Goal: Task Accomplishment & Management: Complete application form

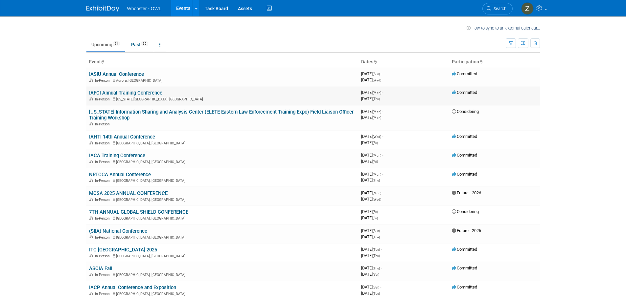
click at [140, 95] on link "IAFCI Annual Training Conference" at bounding box center [125, 93] width 73 height 6
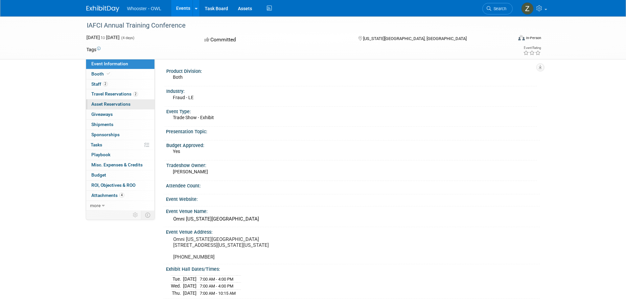
click at [114, 103] on span "Asset Reservations 0" at bounding box center [110, 103] width 39 height 5
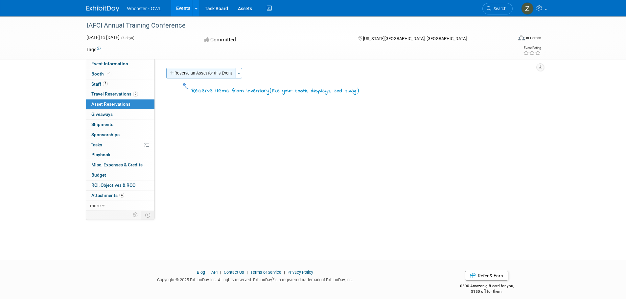
click at [204, 75] on button "Reserve an Asset for this Event" at bounding box center [201, 73] width 70 height 11
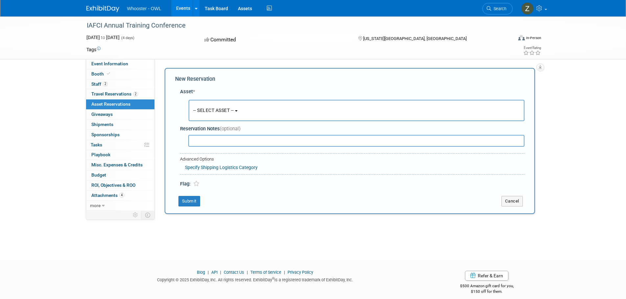
scroll to position [7, 0]
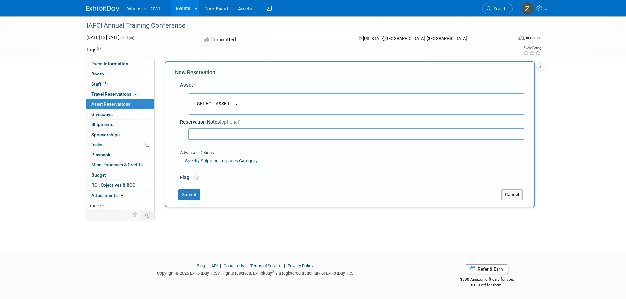
click at [243, 100] on button "-- SELECT ASSET --" at bounding box center [357, 103] width 336 height 21
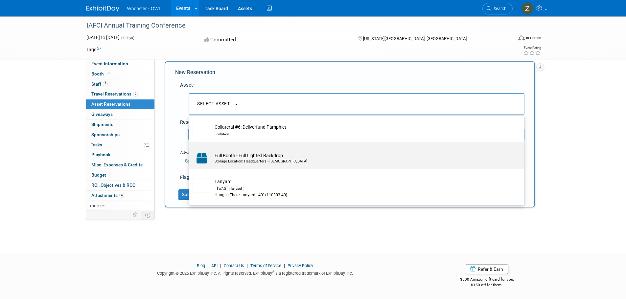
scroll to position [230, 0]
click at [306, 158] on div "SWAG lanyard" at bounding box center [362, 156] width 296 height 8
click at [190, 145] on input "Lanyard SWAG lanyard Hang In There Lanyard - 40" (110303-40)" at bounding box center [188, 142] width 4 height 4
select select "10722234"
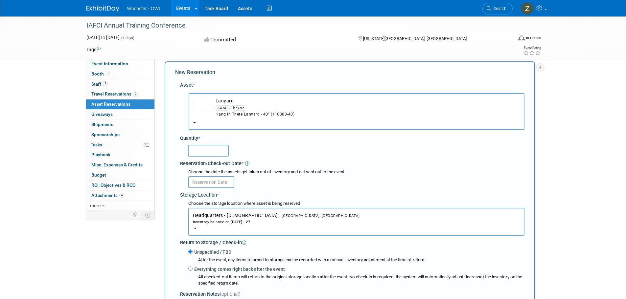
click at [212, 151] on input "text" at bounding box center [208, 151] width 41 height 12
type input "27"
click at [221, 184] on input "text" at bounding box center [211, 182] width 46 height 12
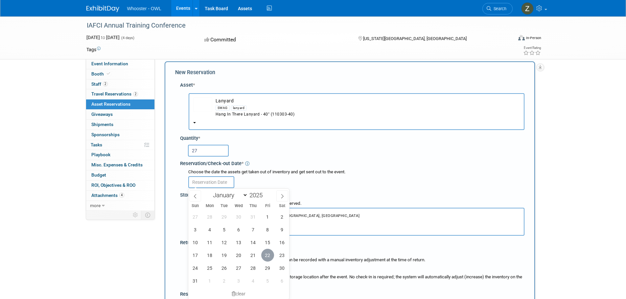
click at [265, 254] on span "22" at bounding box center [267, 255] width 13 height 13
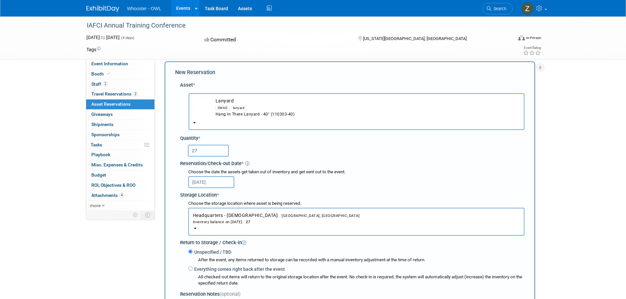
click at [222, 185] on input "Aug 22, 2025" at bounding box center [211, 182] width 46 height 12
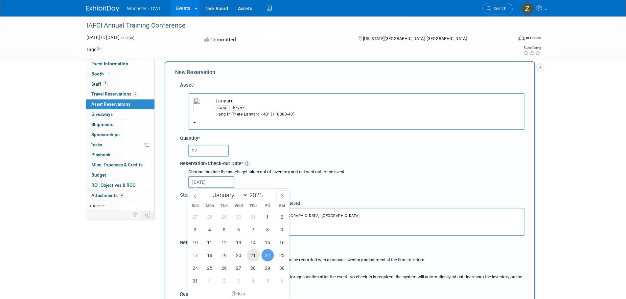
click at [253, 256] on span "21" at bounding box center [253, 255] width 13 height 13
type input "Aug 21, 2025"
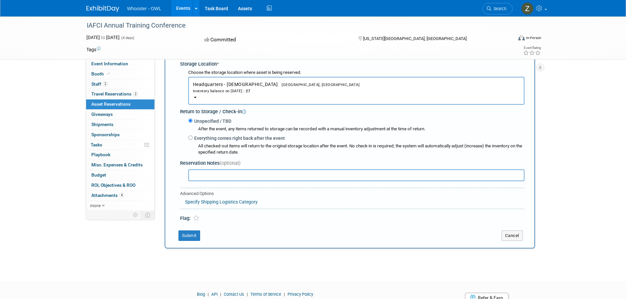
scroll to position [138, 0]
click at [193, 236] on button "Submit" at bounding box center [189, 235] width 22 height 11
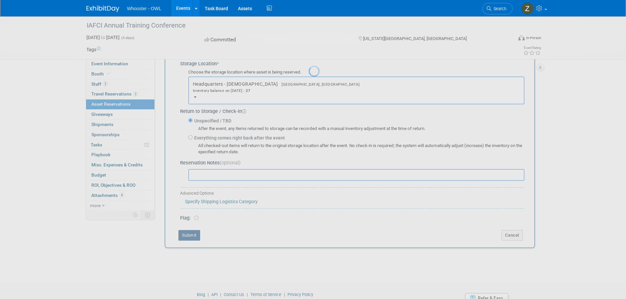
scroll to position [7, 0]
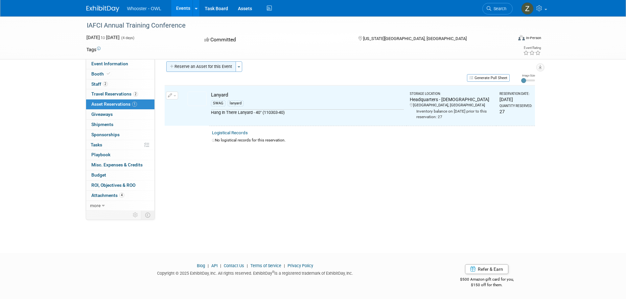
click at [212, 62] on button "Reserve an Asset for this Event" at bounding box center [201, 66] width 70 height 11
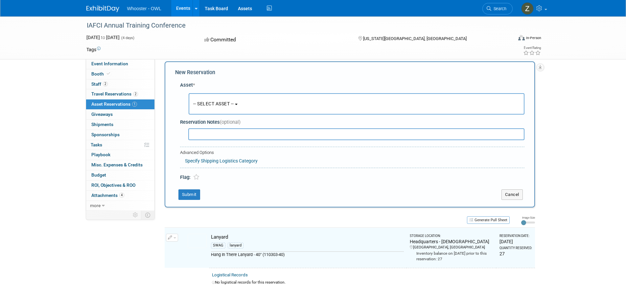
scroll to position [8, 0]
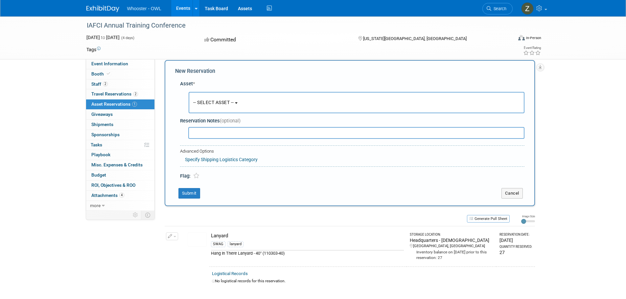
click at [219, 100] on span "-- SELECT ASSET --" at bounding box center [213, 102] width 41 height 5
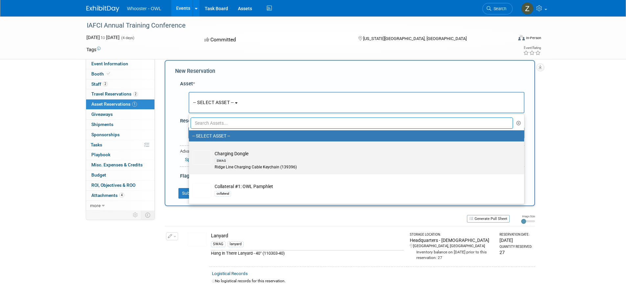
click at [233, 154] on td "Charging Dongle SWAG Ridge Line Charging Cable Keychain (139396)" at bounding box center [361, 160] width 300 height 20
click at [190, 149] on input "Charging Dongle SWAG Ridge Line Charging Cable Keychain (139396)" at bounding box center [188, 147] width 4 height 4
select select "10722225"
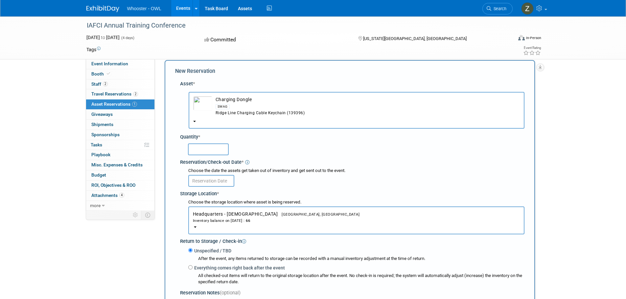
click at [217, 151] on input "text" at bounding box center [208, 150] width 41 height 12
type input "35"
click at [223, 181] on input "text" at bounding box center [211, 181] width 46 height 12
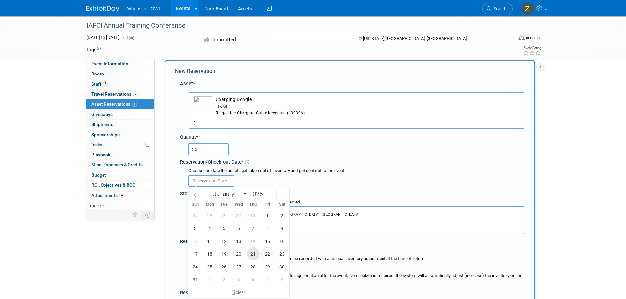
click at [253, 253] on span "21" at bounding box center [253, 254] width 13 height 13
type input "Aug 21, 2025"
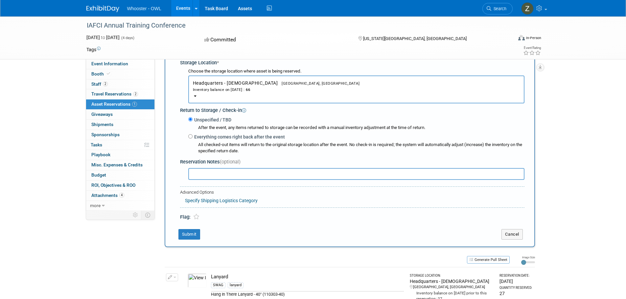
scroll to position [139, 0]
click at [193, 234] on button "Submit" at bounding box center [189, 234] width 22 height 11
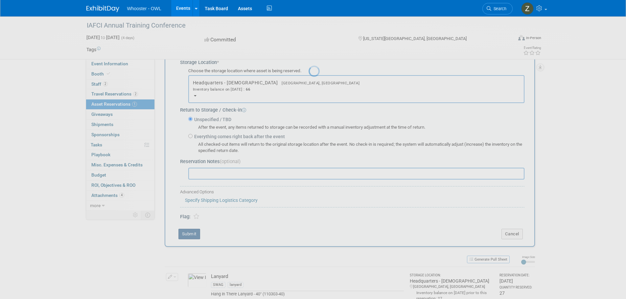
scroll to position [7, 0]
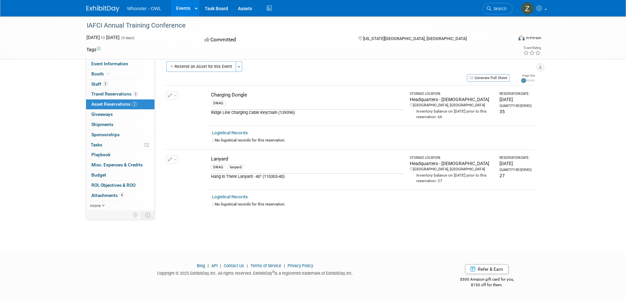
click at [202, 70] on button "Reserve an Asset for this Event" at bounding box center [201, 66] width 70 height 11
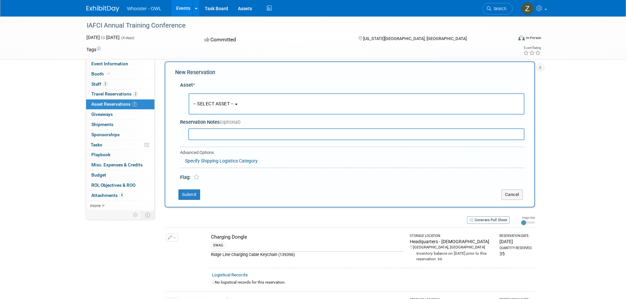
scroll to position [8, 0]
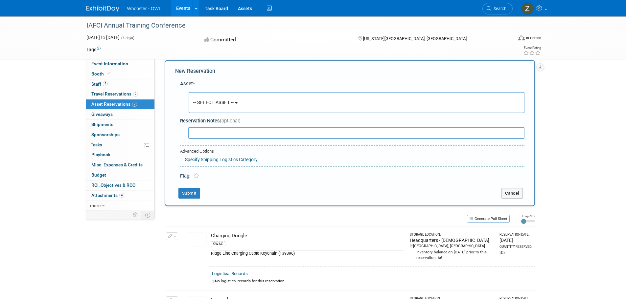
click at [241, 109] on button "-- SELECT ASSET --" at bounding box center [357, 102] width 336 height 21
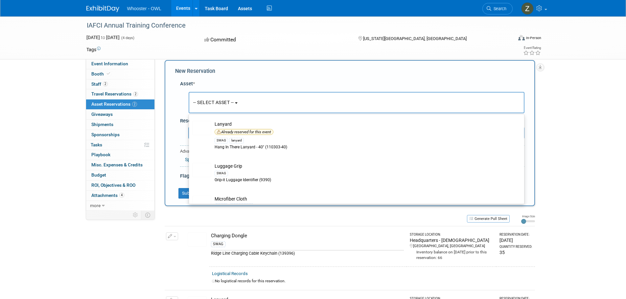
scroll to position [296, 0]
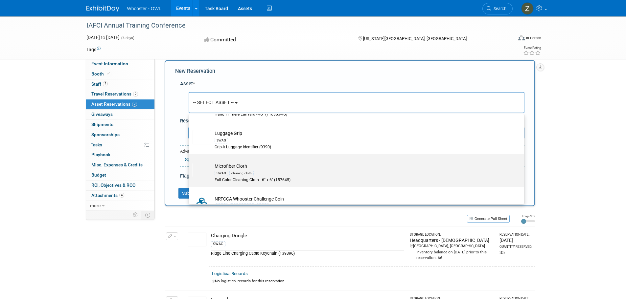
click at [236, 168] on td "Microfiber Cloth SWAG cleaning cloth Full Color Cleaning Cloth - 6" x 6" (15764…" at bounding box center [361, 173] width 300 height 20
click at [190, 162] on input "Microfiber Cloth SWAG cleaning cloth Full Color Cleaning Cloth - 6" x 6" (15764…" at bounding box center [188, 160] width 4 height 4
select select "10722233"
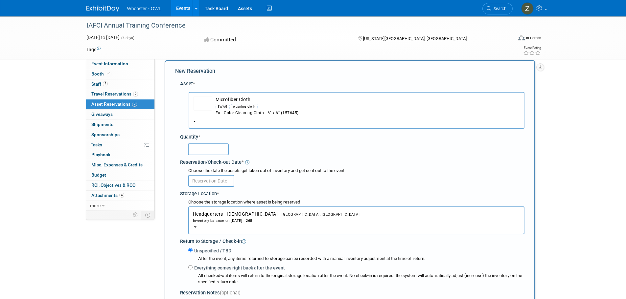
click at [215, 152] on input "text" at bounding box center [208, 150] width 41 height 12
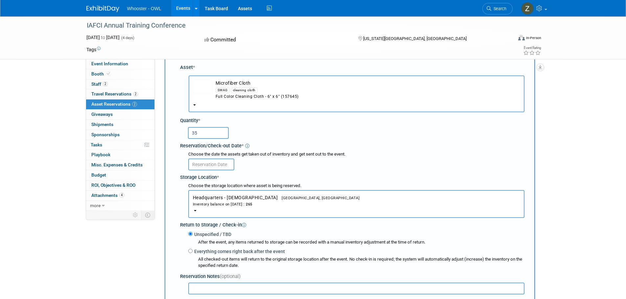
scroll to position [41, 0]
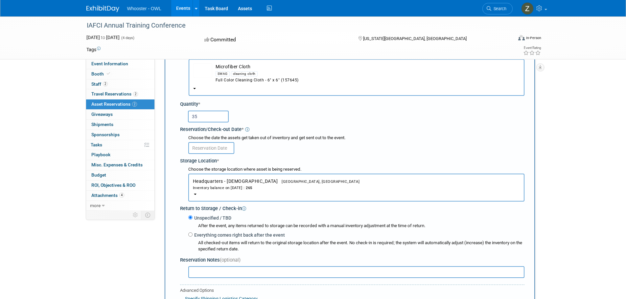
type input "35"
click at [222, 149] on input "text" at bounding box center [211, 148] width 46 height 12
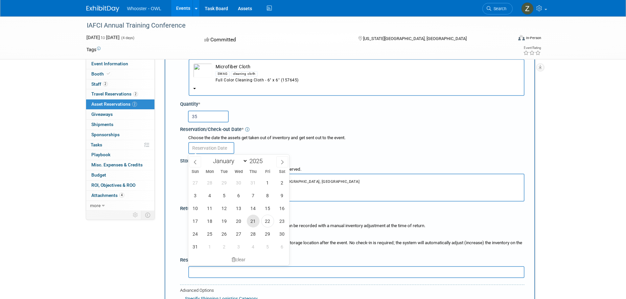
click at [254, 217] on span "21" at bounding box center [253, 221] width 13 height 13
type input "Aug 21, 2025"
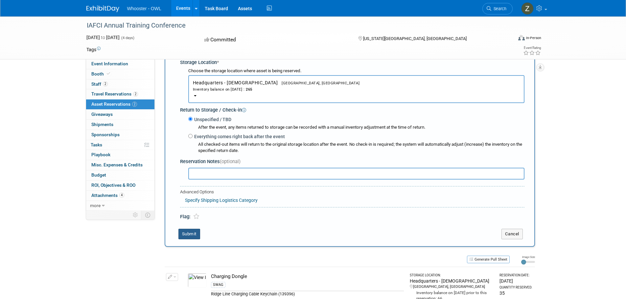
click at [195, 234] on button "Submit" at bounding box center [189, 234] width 22 height 11
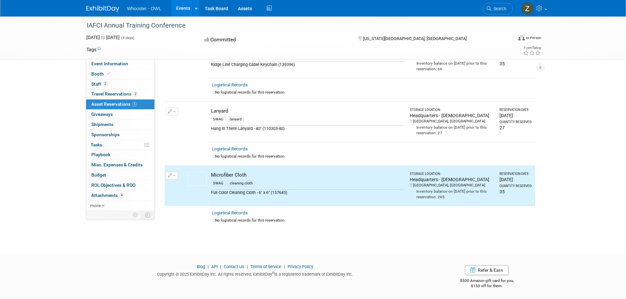
scroll to position [0, 0]
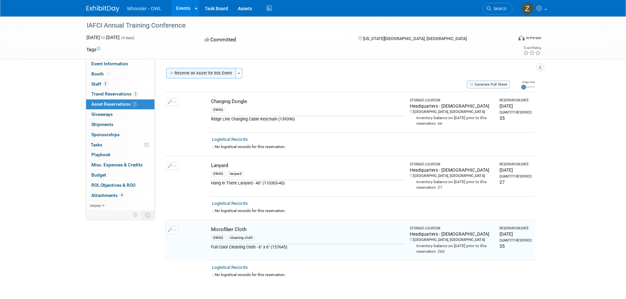
click at [210, 77] on button "Reserve an Asset for this Event" at bounding box center [201, 73] width 70 height 11
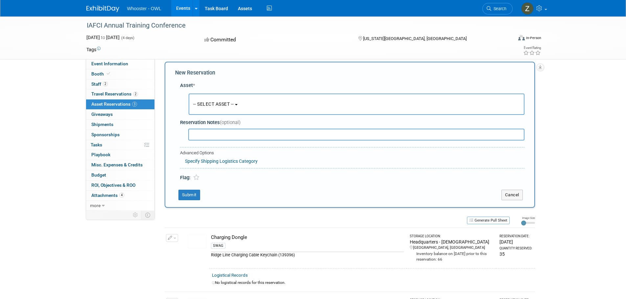
scroll to position [8, 0]
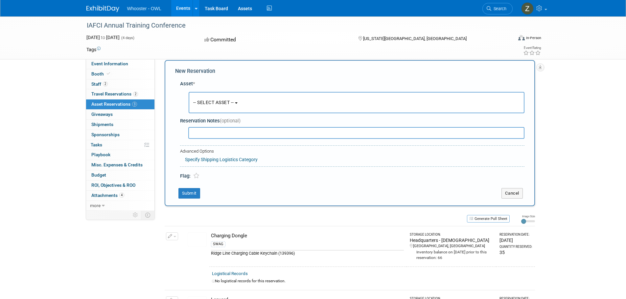
click at [228, 102] on span "-- SELECT ASSET --" at bounding box center [213, 102] width 41 height 5
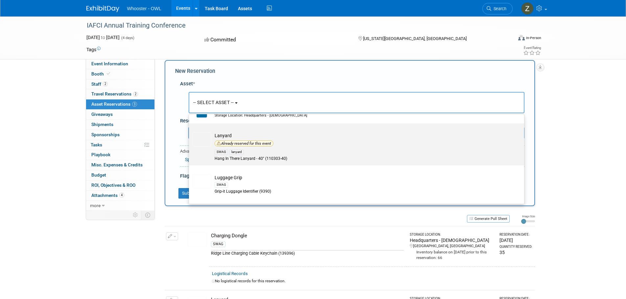
scroll to position [263, 0]
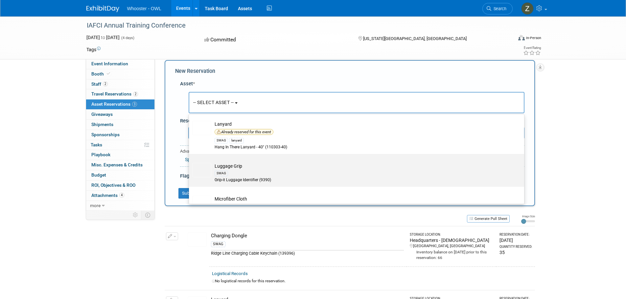
click at [228, 166] on td "Luggage Grip SWAG Grip-it Luggage Identifier (9390)" at bounding box center [361, 173] width 300 height 20
click at [190, 162] on input "Luggage Grip SWAG Grip-it Luggage Identifier (9390)" at bounding box center [188, 160] width 4 height 4
select select "10722235"
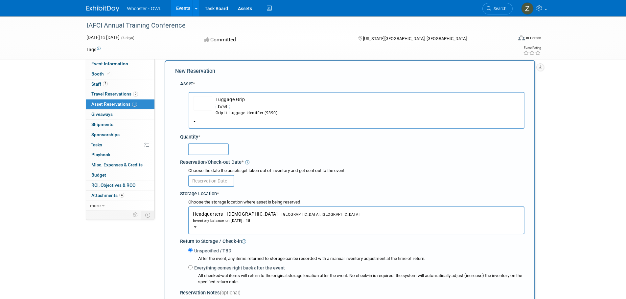
click at [217, 153] on input "text" at bounding box center [208, 150] width 41 height 12
type input "16"
click at [212, 179] on input "text" at bounding box center [211, 181] width 46 height 12
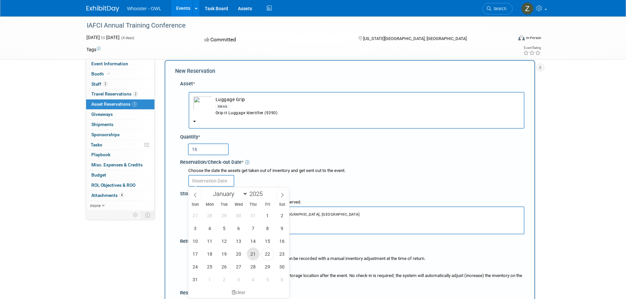
click at [254, 251] on span "21" at bounding box center [253, 254] width 13 height 13
type input "Aug 21, 2025"
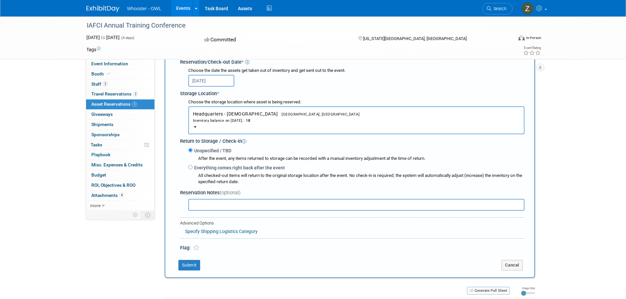
scroll to position [139, 0]
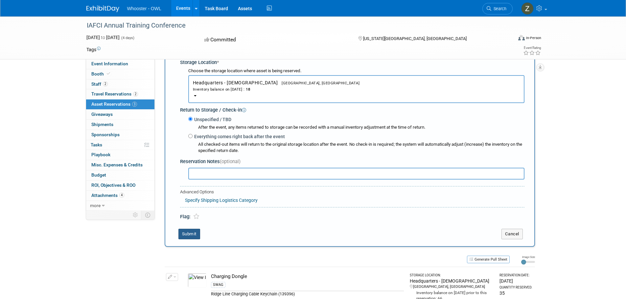
click at [192, 234] on button "Submit" at bounding box center [189, 234] width 22 height 11
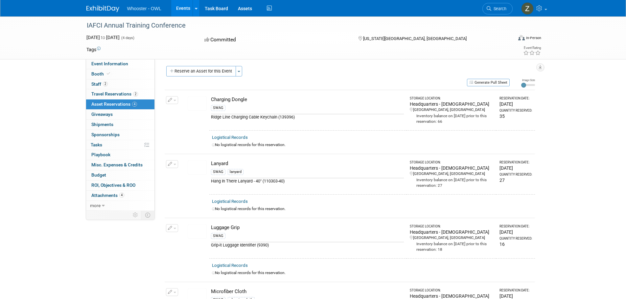
scroll to position [0, 0]
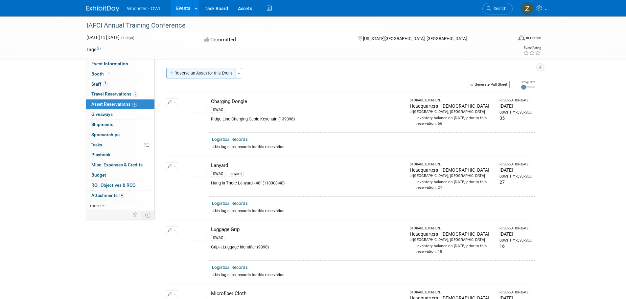
click at [185, 75] on button "Reserve an Asset for this Event" at bounding box center [201, 73] width 70 height 11
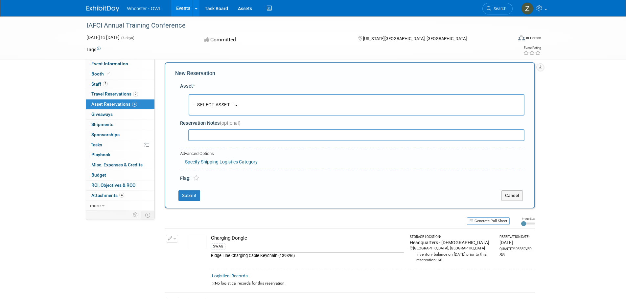
scroll to position [8, 0]
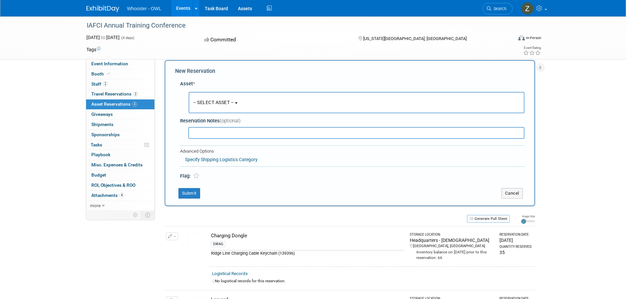
click at [227, 104] on span "-- SELECT ASSET --" at bounding box center [213, 102] width 41 height 5
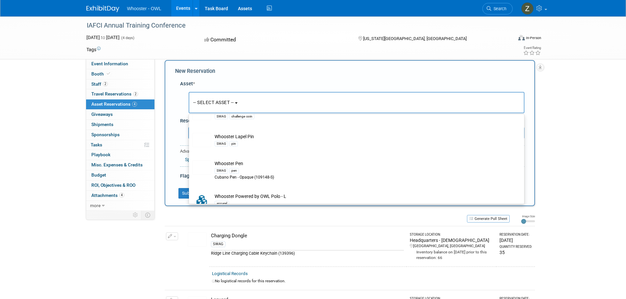
scroll to position [558, 0]
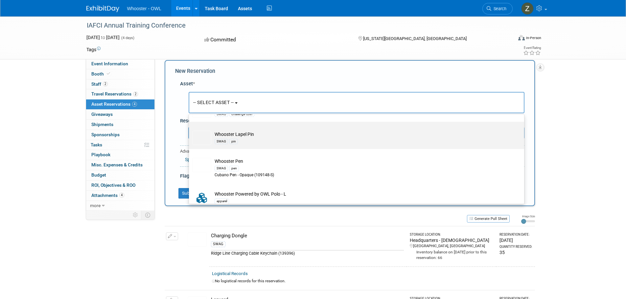
click at [245, 139] on td "Whooster Lapel Pin SWAG pin" at bounding box center [361, 138] width 300 height 14
click at [190, 130] on input "Whooster Lapel Pin SWAG pin" at bounding box center [188, 127] width 4 height 4
select select "10722239"
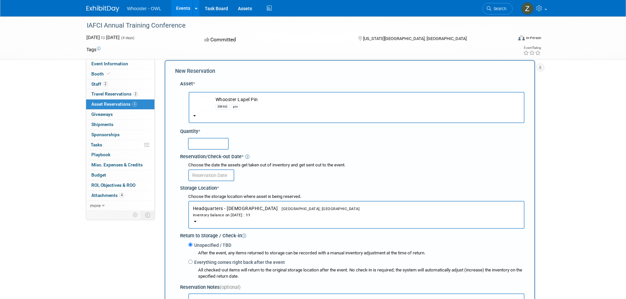
click at [201, 146] on input "text" at bounding box center [208, 144] width 41 height 12
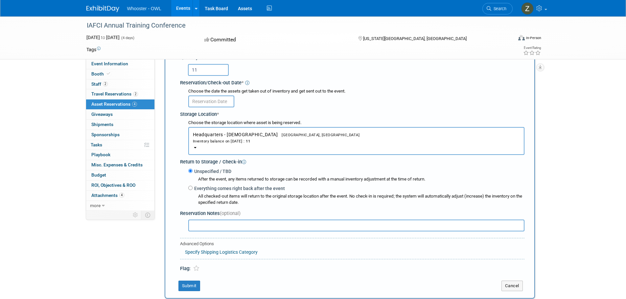
scroll to position [74, 0]
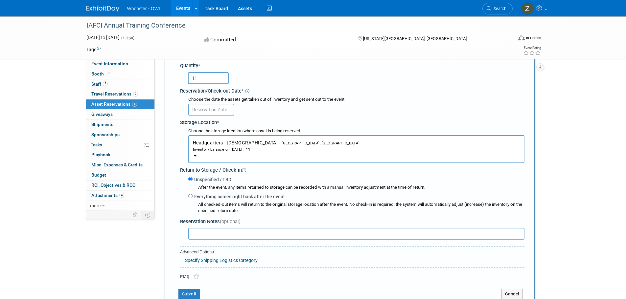
type input "11"
click at [207, 111] on input "text" at bounding box center [211, 110] width 46 height 12
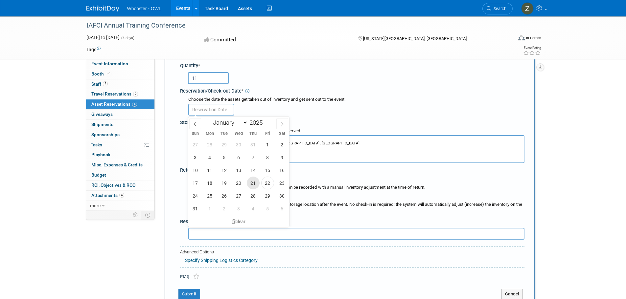
click at [252, 181] on span "21" at bounding box center [253, 183] width 13 height 13
type input "Aug 21, 2025"
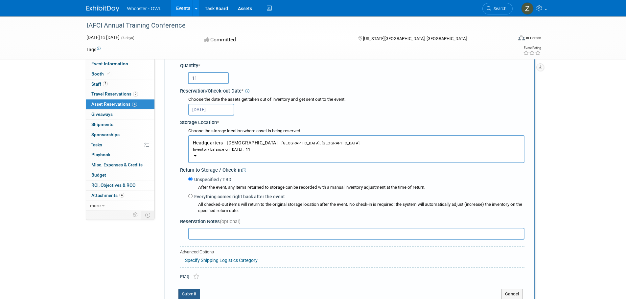
click at [191, 293] on button "Submit" at bounding box center [189, 294] width 22 height 11
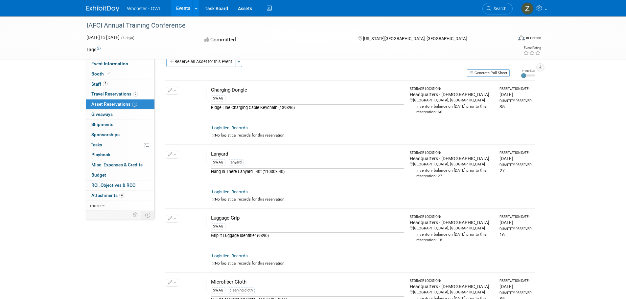
scroll to position [0, 0]
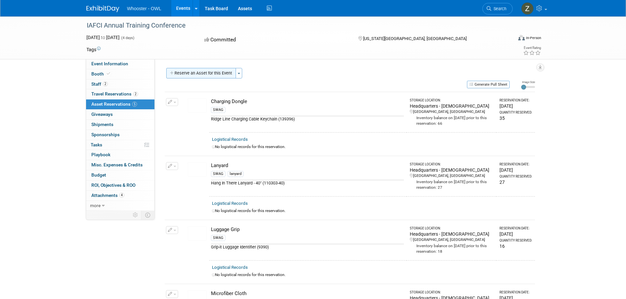
click at [207, 75] on button "Reserve an Asset for this Event" at bounding box center [201, 73] width 70 height 11
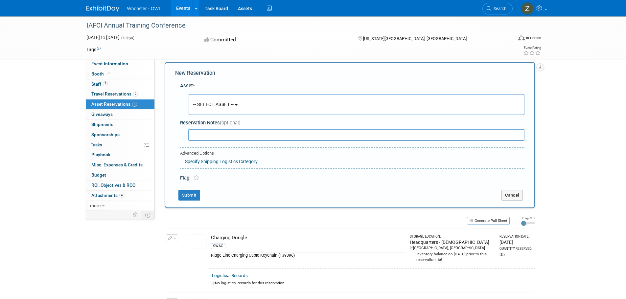
scroll to position [8, 0]
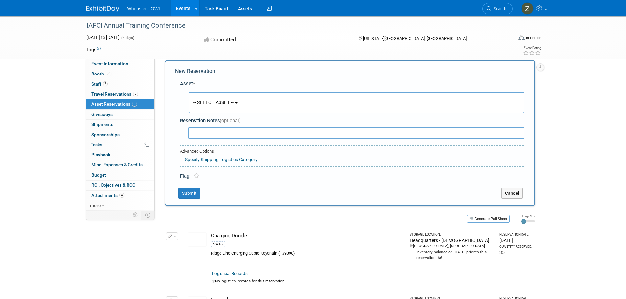
click at [221, 101] on span "-- SELECT ASSET --" at bounding box center [213, 102] width 41 height 5
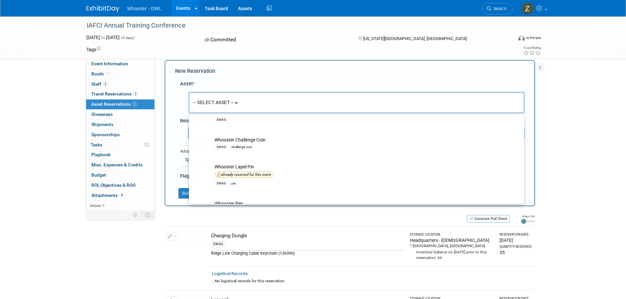
scroll to position [558, 0]
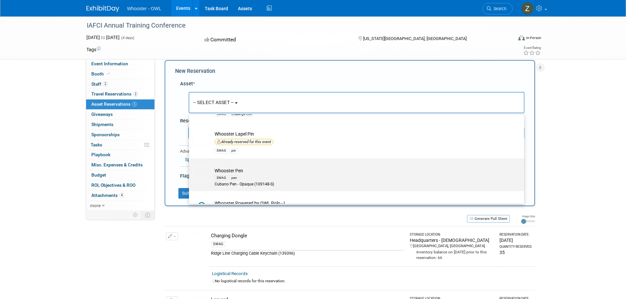
click at [230, 173] on td "Whooster Pen SWAG pen Cubano Pen - Opaque (109148-S)" at bounding box center [361, 178] width 300 height 20
click at [190, 167] on input "Whooster Pen SWAG pen Cubano Pen - Opaque (109148-S)" at bounding box center [188, 164] width 4 height 4
select select "10722231"
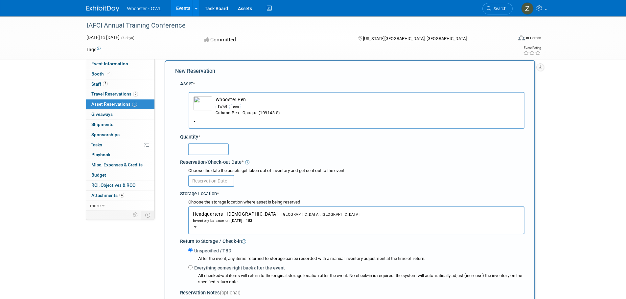
click at [210, 150] on input "text" at bounding box center [208, 150] width 41 height 12
type input "35"
click at [215, 187] on div "Choose the date the assets get taken out of inventory and get sent out to the e…" at bounding box center [354, 178] width 342 height 22
click at [215, 183] on input "text" at bounding box center [211, 181] width 46 height 12
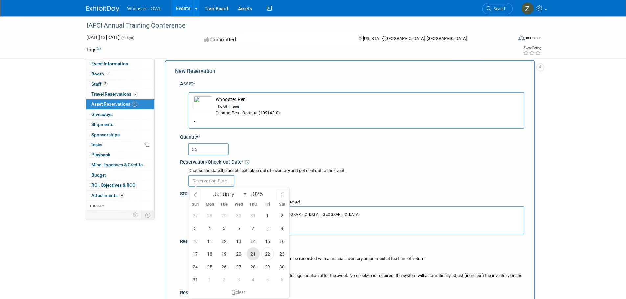
click at [251, 255] on span "21" at bounding box center [253, 254] width 13 height 13
type input "Aug 21, 2025"
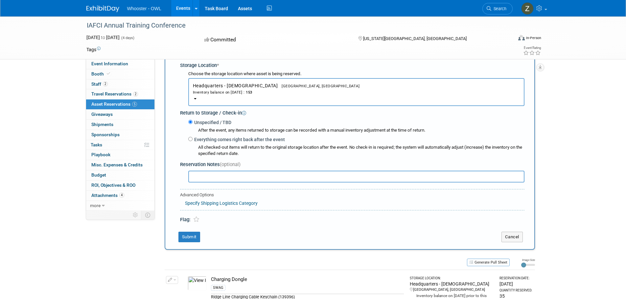
scroll to position [172, 0]
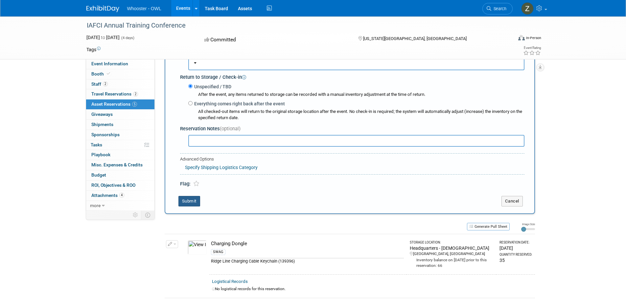
click at [194, 202] on button "Submit" at bounding box center [189, 201] width 22 height 11
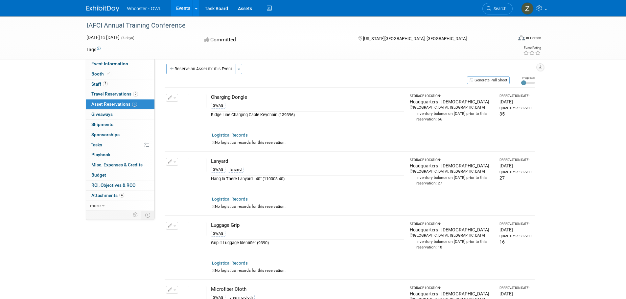
scroll to position [0, 0]
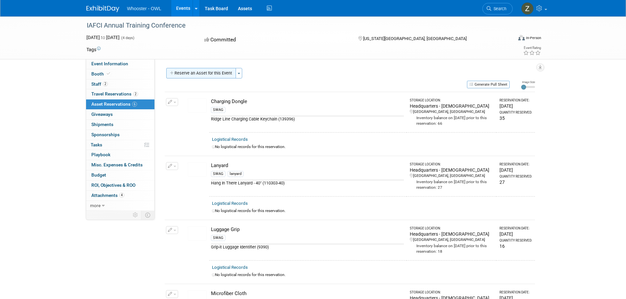
click at [190, 75] on button "Reserve an Asset for this Event" at bounding box center [201, 73] width 70 height 11
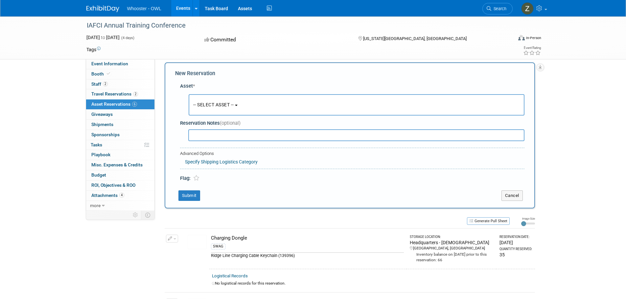
scroll to position [8, 0]
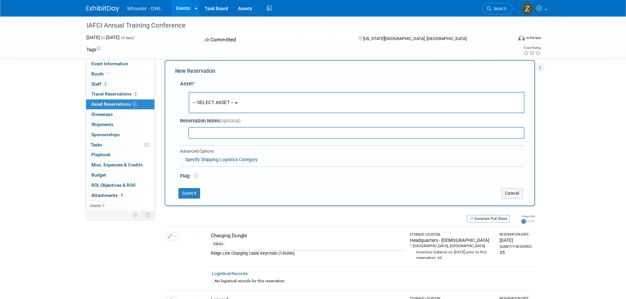
click at [215, 102] on span "-- SELECT ASSET --" at bounding box center [213, 102] width 41 height 5
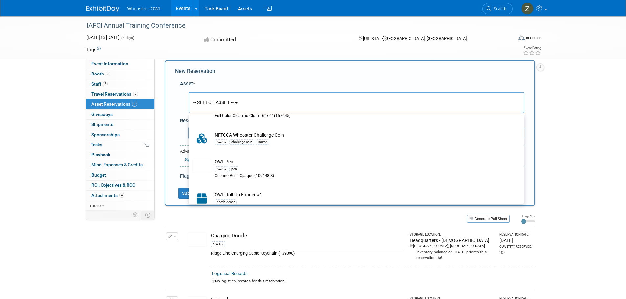
scroll to position [394, 0]
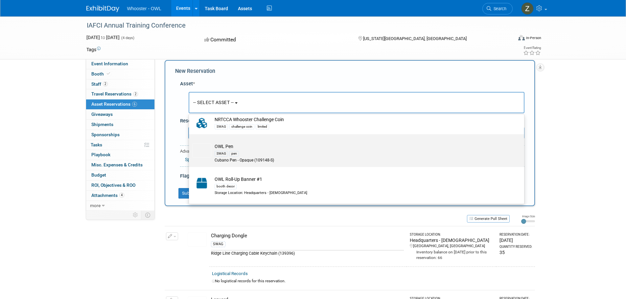
click at [229, 151] on td "OWL Pen SWAG pen Cubano Pen - Opaque (109148-S)" at bounding box center [361, 153] width 300 height 20
click at [190, 142] on input "OWL Pen SWAG pen Cubano Pen - Opaque (109148-S)" at bounding box center [188, 140] width 4 height 4
select select "10722232"
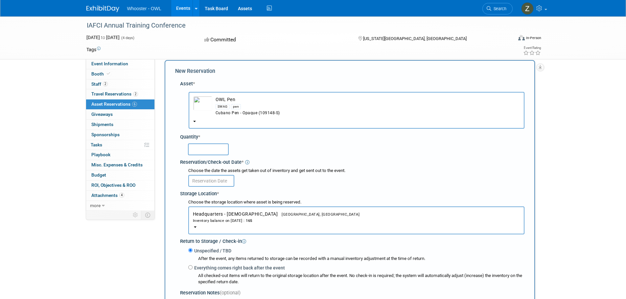
click at [214, 149] on input "text" at bounding box center [208, 150] width 41 height 12
type input "35"
click at [222, 182] on input "text" at bounding box center [211, 181] width 46 height 12
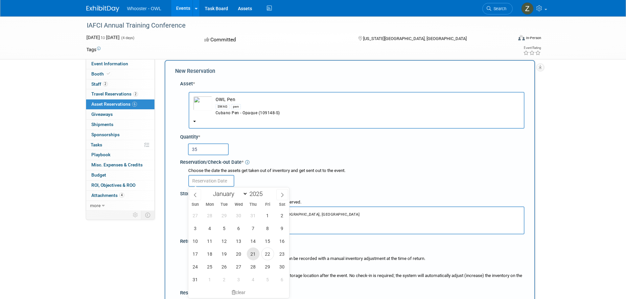
click at [253, 251] on span "21" at bounding box center [253, 254] width 13 height 13
type input "Aug 21, 2025"
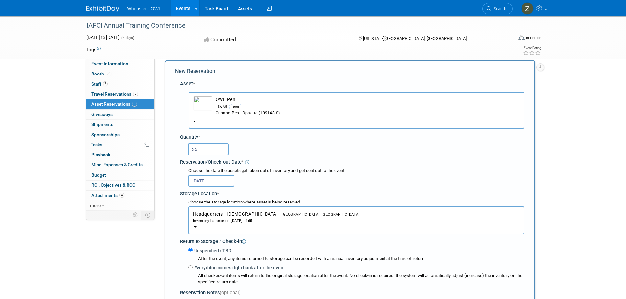
scroll to position [106, 0]
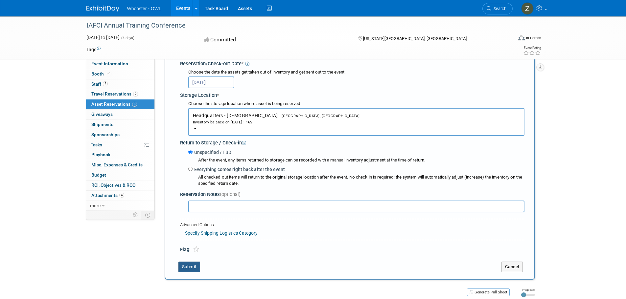
click at [191, 267] on button "Submit" at bounding box center [189, 267] width 22 height 11
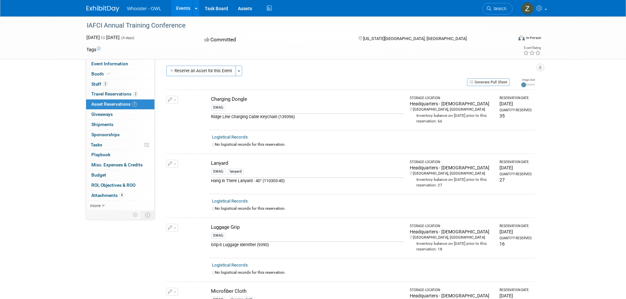
scroll to position [0, 0]
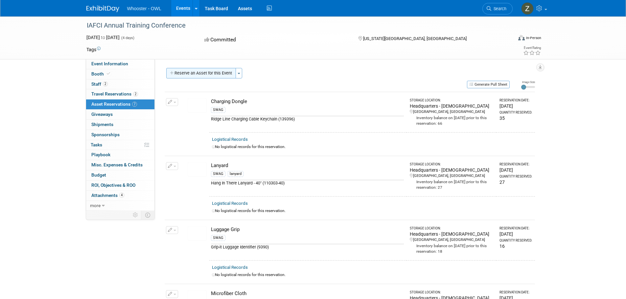
click at [197, 71] on button "Reserve an Asset for this Event" at bounding box center [201, 73] width 70 height 11
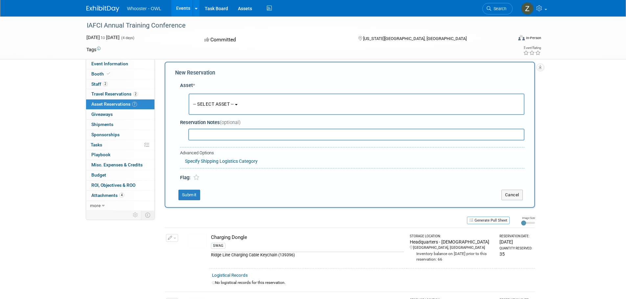
scroll to position [8, 0]
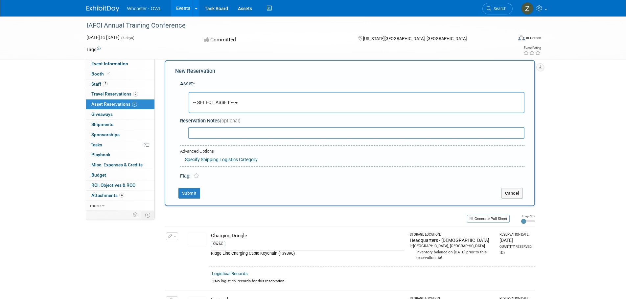
click at [233, 105] on button "-- SELECT ASSET --" at bounding box center [357, 102] width 336 height 21
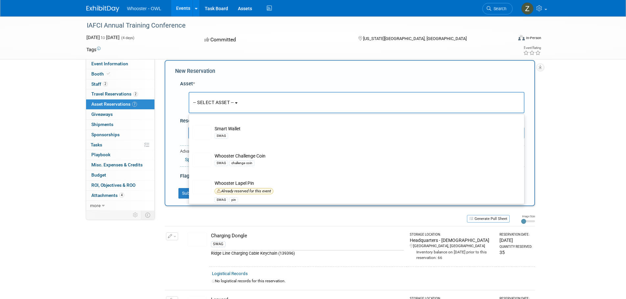
scroll to position [558, 0]
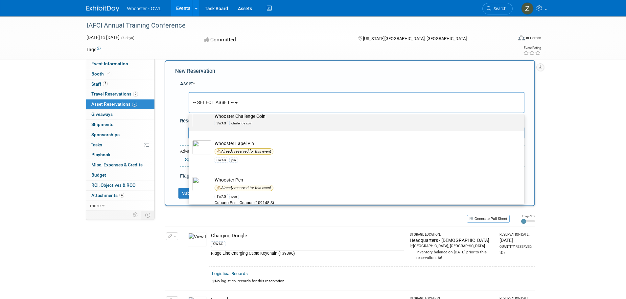
click at [252, 120] on td "Whooster Challenge Coin SWAG challenge coin" at bounding box center [361, 120] width 300 height 14
click at [190, 112] on input "Whooster Challenge Coin SWAG challenge coin" at bounding box center [188, 110] width 4 height 4
select select "10722238"
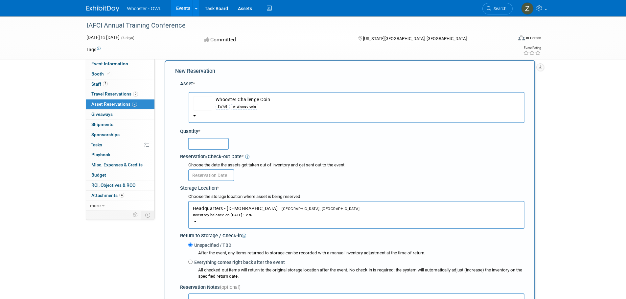
click at [210, 138] on input "text" at bounding box center [208, 144] width 41 height 12
type input "20"
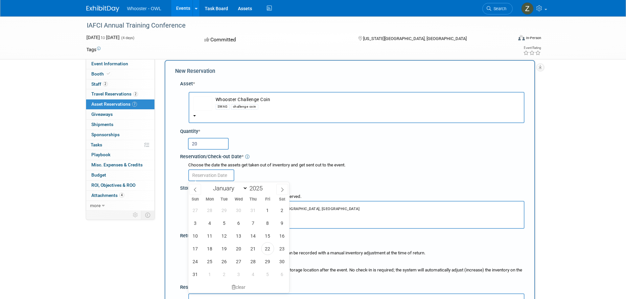
click at [214, 176] on input "text" at bounding box center [211, 175] width 46 height 12
click at [251, 249] on span "21" at bounding box center [253, 248] width 13 height 13
type input "Aug 21, 2025"
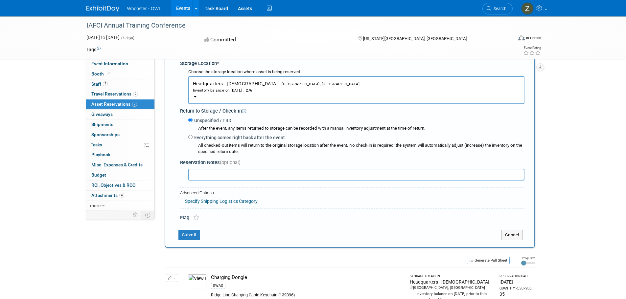
scroll to position [172, 0]
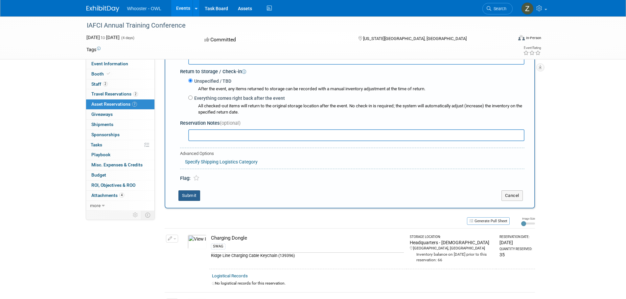
click at [189, 195] on button "Submit" at bounding box center [189, 196] width 22 height 11
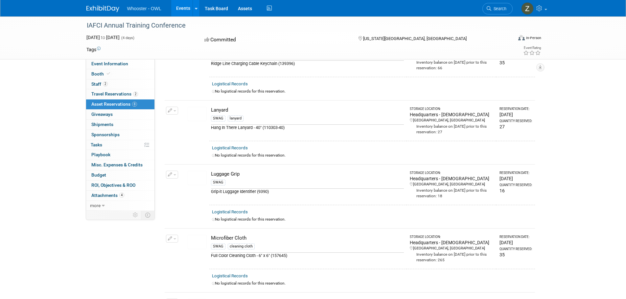
scroll to position [0, 0]
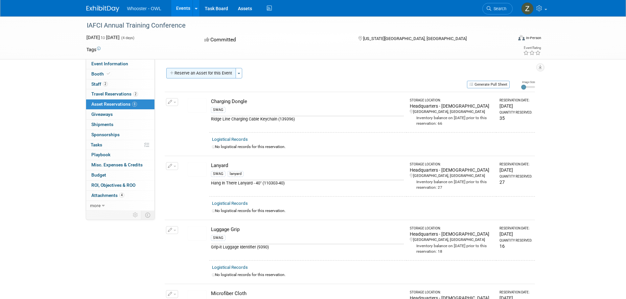
click at [193, 71] on button "Reserve an Asset for this Event" at bounding box center [201, 73] width 70 height 11
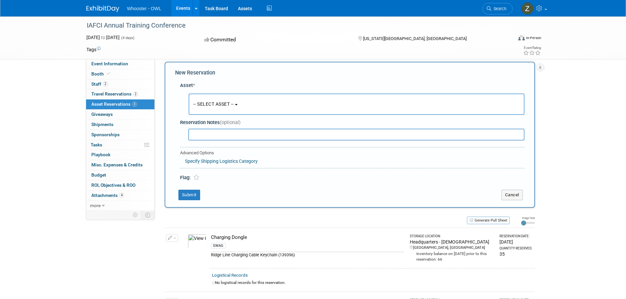
scroll to position [8, 0]
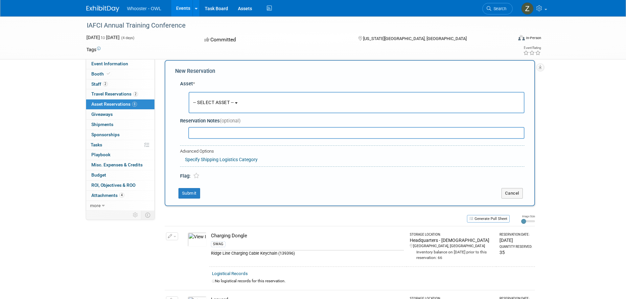
click at [228, 105] on span "-- SELECT ASSET --" at bounding box center [213, 102] width 41 height 5
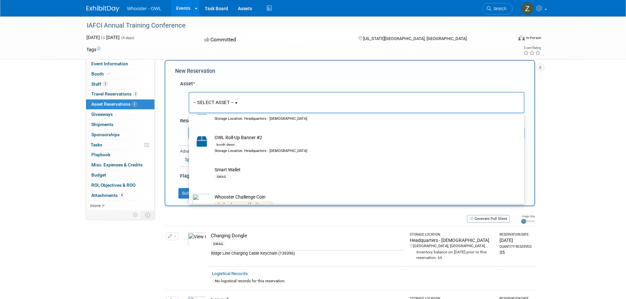
scroll to position [493, 0]
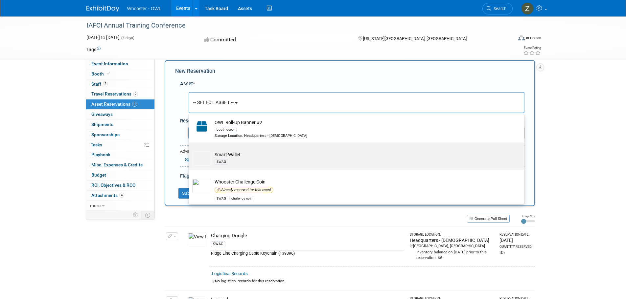
click at [238, 159] on td "Smart Wallet SWAG" at bounding box center [361, 158] width 300 height 14
click at [190, 150] on input "Smart Wallet SWAG" at bounding box center [188, 148] width 4 height 4
select select "10722237"
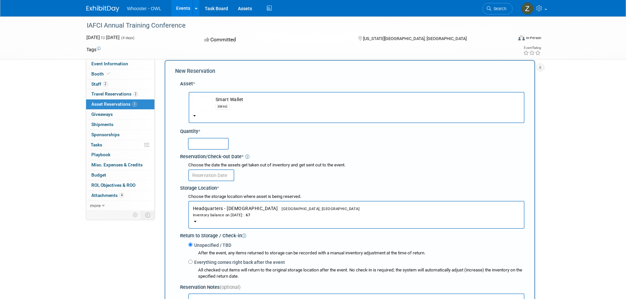
click at [219, 145] on input "text" at bounding box center [208, 144] width 41 height 12
type input "35"
click at [216, 178] on input "text" at bounding box center [211, 175] width 46 height 12
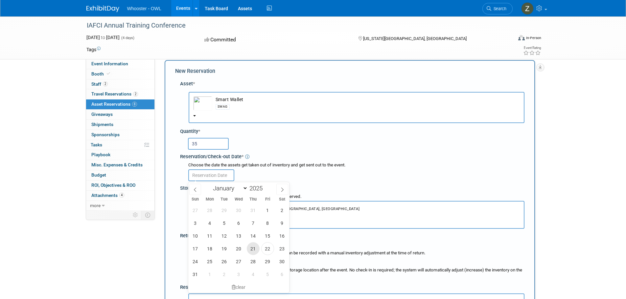
click at [252, 246] on span "21" at bounding box center [253, 248] width 13 height 13
type input "Aug 21, 2025"
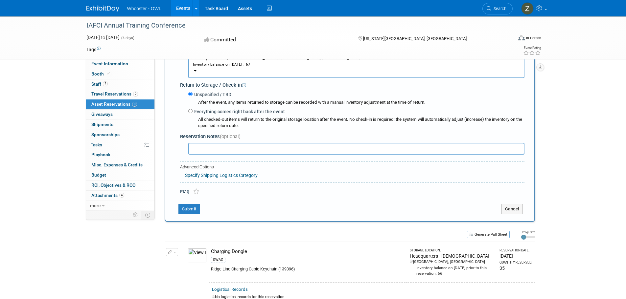
scroll to position [172, 0]
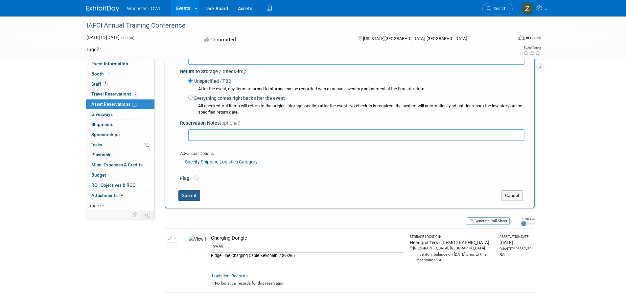
click at [190, 194] on button "Submit" at bounding box center [189, 196] width 22 height 11
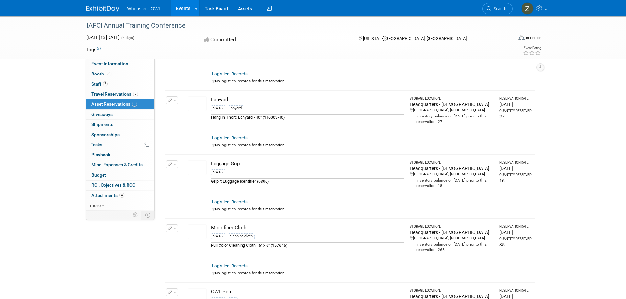
scroll to position [0, 0]
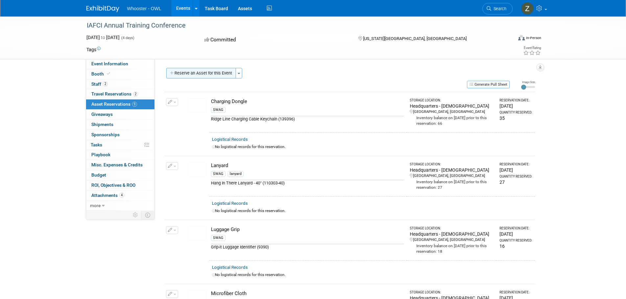
click at [197, 76] on button "Reserve an Asset for this Event" at bounding box center [201, 73] width 70 height 11
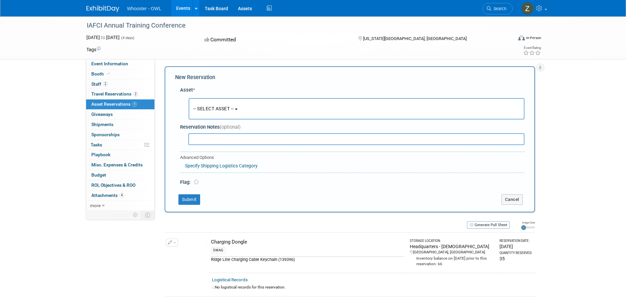
scroll to position [8, 0]
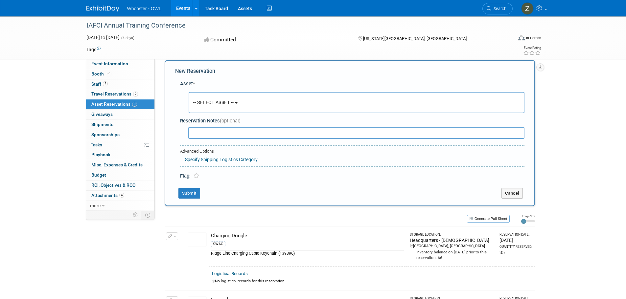
click at [218, 102] on span "-- SELECT ASSET --" at bounding box center [213, 102] width 41 height 5
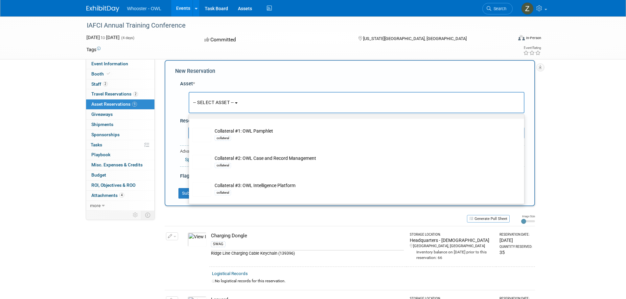
scroll to position [66, 0]
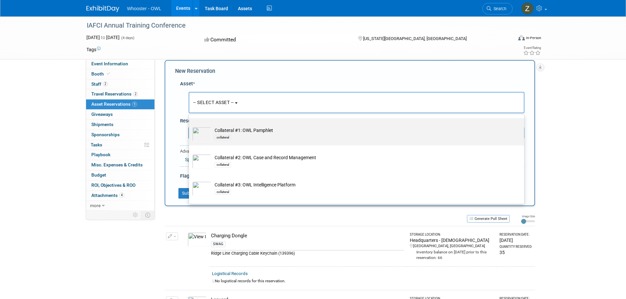
click at [253, 135] on div "collateral" at bounding box center [362, 138] width 296 height 8
click at [190, 126] on input "Collateral #1: OWL Pamphlet collateral" at bounding box center [188, 124] width 4 height 4
select select "10726646"
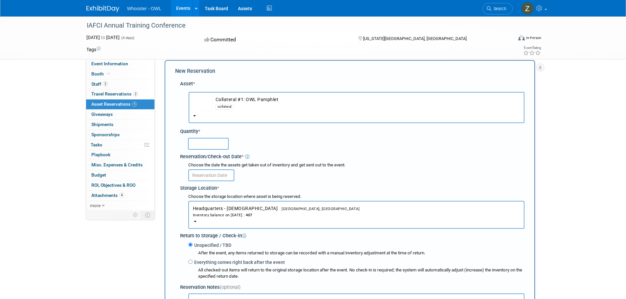
click at [215, 142] on input "text" at bounding box center [208, 144] width 41 height 12
drag, startPoint x: 213, startPoint y: 145, endPoint x: 186, endPoint y: 145, distance: 27.6
click at [186, 145] on div "35" at bounding box center [353, 143] width 342 height 13
type input "35"
click at [221, 178] on input "text" at bounding box center [211, 175] width 46 height 12
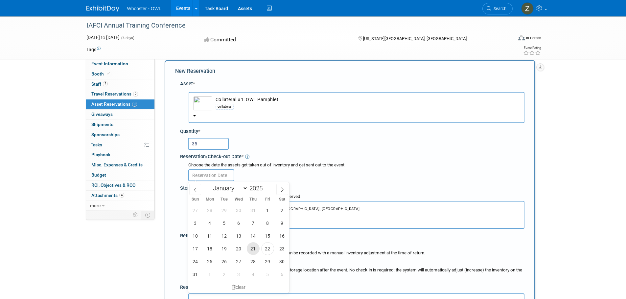
click at [255, 246] on span "21" at bounding box center [253, 248] width 13 height 13
type input "Aug 21, 2025"
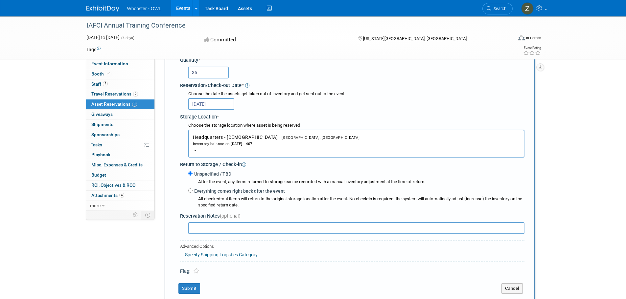
scroll to position [106, 0]
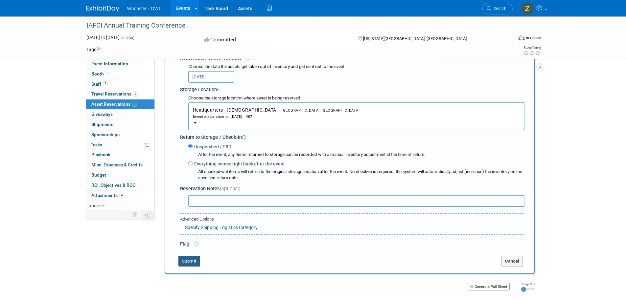
click at [192, 261] on button "Submit" at bounding box center [189, 261] width 22 height 11
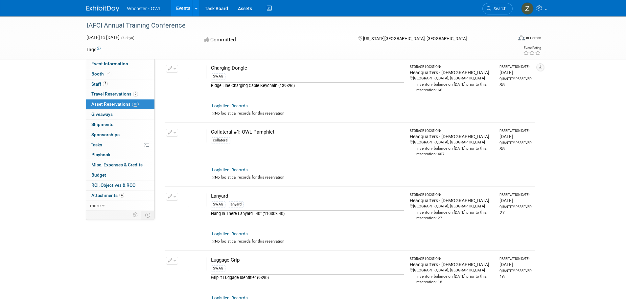
scroll to position [0, 0]
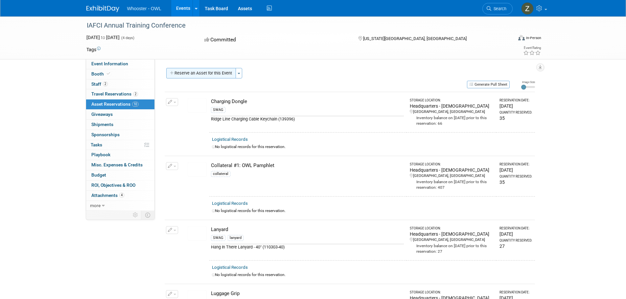
click at [204, 73] on button "Reserve an Asset for this Event" at bounding box center [201, 73] width 70 height 11
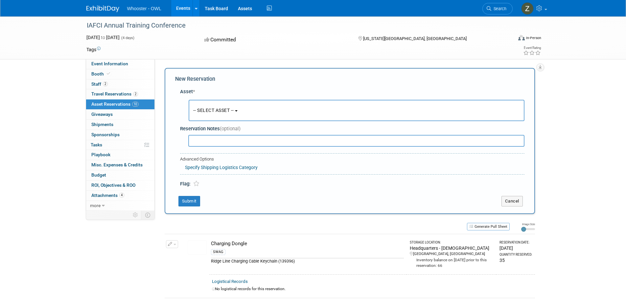
scroll to position [8, 0]
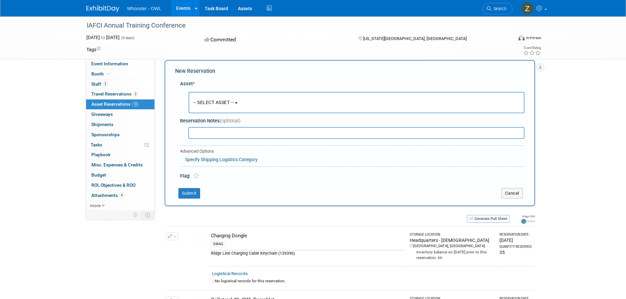
click at [231, 106] on button "-- SELECT ASSET --" at bounding box center [357, 102] width 336 height 21
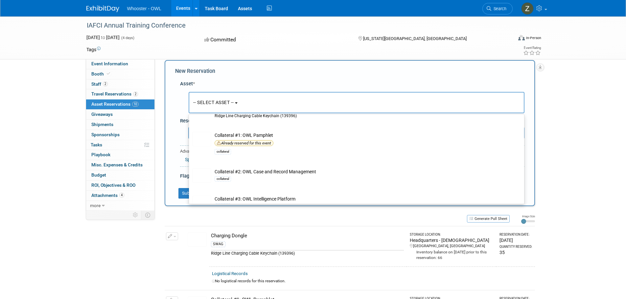
scroll to position [66, 0]
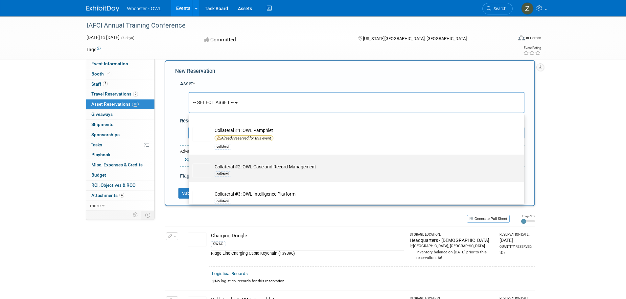
click at [242, 168] on td "Collateral #2: OWL Case and Record Management collateral" at bounding box center [361, 171] width 300 height 14
click at [190, 163] on input "Collateral #2: OWL Case and Record Management collateral" at bounding box center [188, 160] width 4 height 4
select select "10727305"
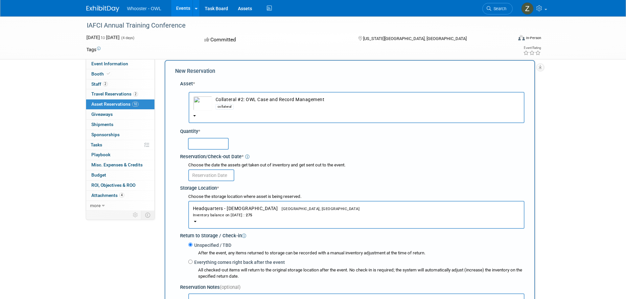
click at [215, 145] on input "text" at bounding box center [208, 144] width 41 height 12
type input "35"
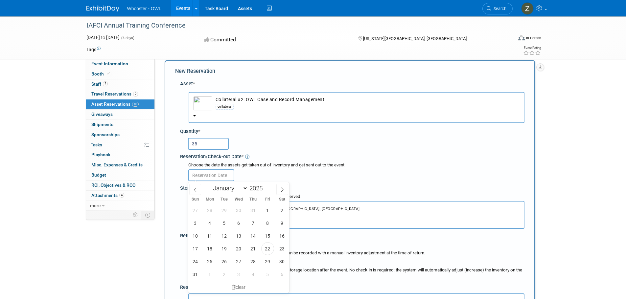
click at [218, 176] on input "text" at bounding box center [211, 175] width 46 height 12
click at [251, 243] on span "21" at bounding box center [253, 248] width 13 height 13
type input "Aug 21, 2025"
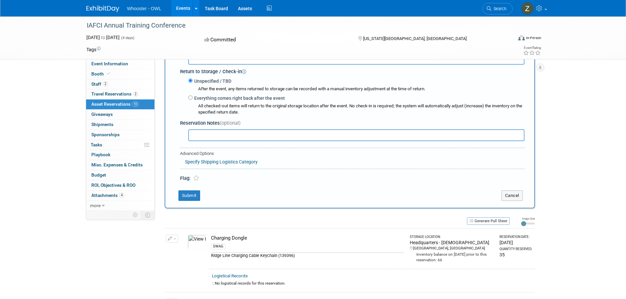
scroll to position [238, 0]
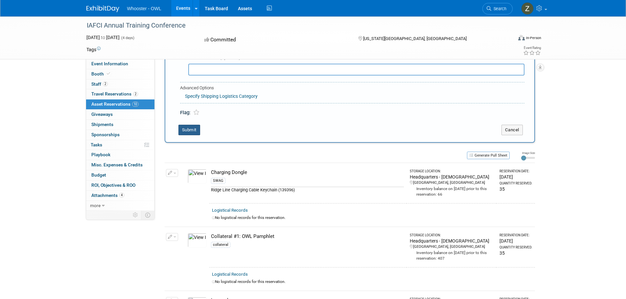
click at [187, 131] on button "Submit" at bounding box center [189, 130] width 22 height 11
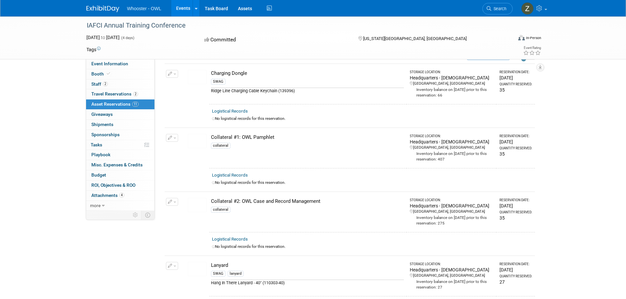
scroll to position [0, 0]
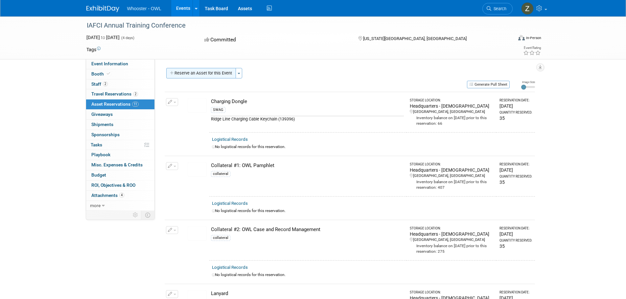
click at [199, 72] on button "Reserve an Asset for this Event" at bounding box center [201, 73] width 70 height 11
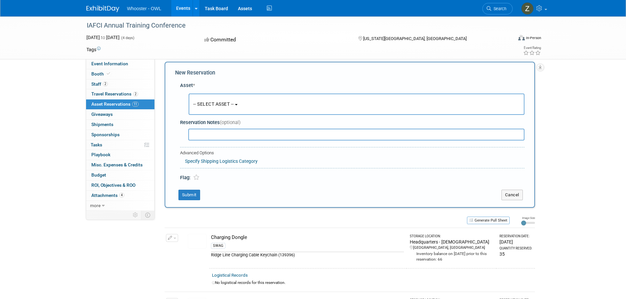
scroll to position [8, 0]
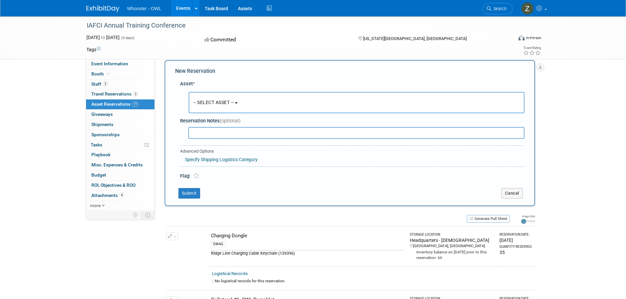
click at [218, 109] on button "-- SELECT ASSET --" at bounding box center [357, 102] width 336 height 21
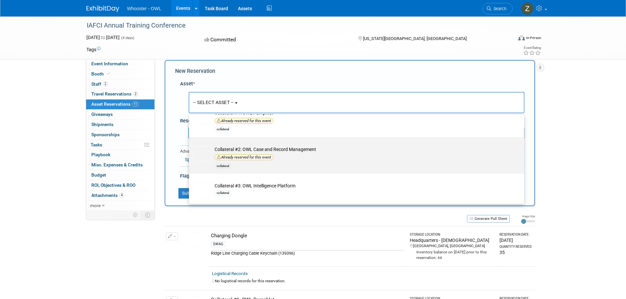
scroll to position [99, 0]
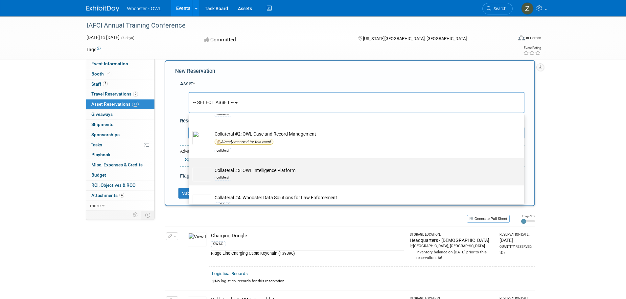
click at [236, 182] on label "Collateral #3: OWL Intelligence Platform collateral" at bounding box center [354, 172] width 325 height 25
click at [190, 166] on input "Collateral #3: OWL Intelligence Platform collateral" at bounding box center [188, 164] width 4 height 4
select select "10726645"
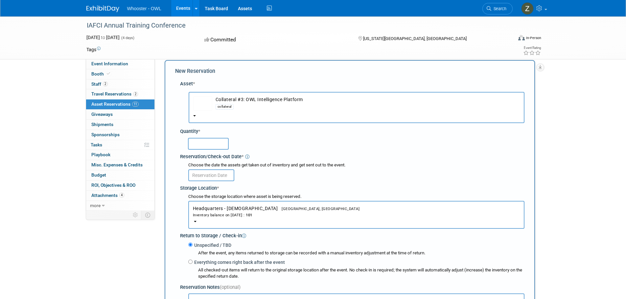
click at [216, 143] on input "text" at bounding box center [208, 144] width 41 height 12
type input "35"
click at [218, 175] on input "text" at bounding box center [211, 175] width 46 height 12
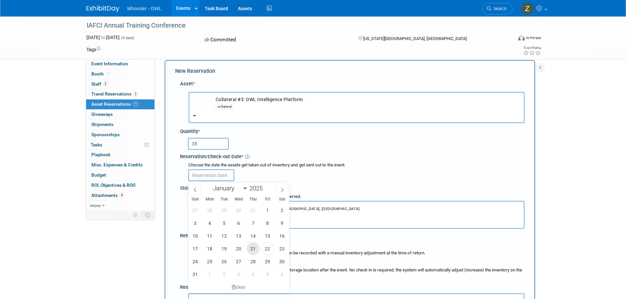
click at [255, 251] on span "21" at bounding box center [253, 248] width 13 height 13
type input "Aug 21, 2025"
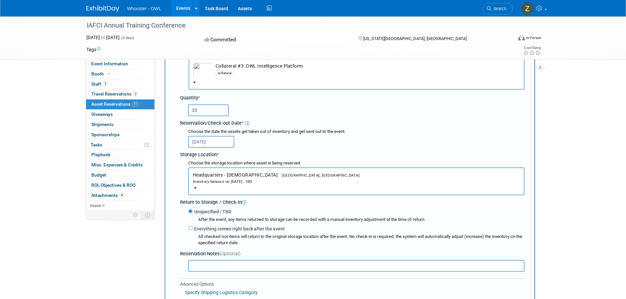
scroll to position [106, 0]
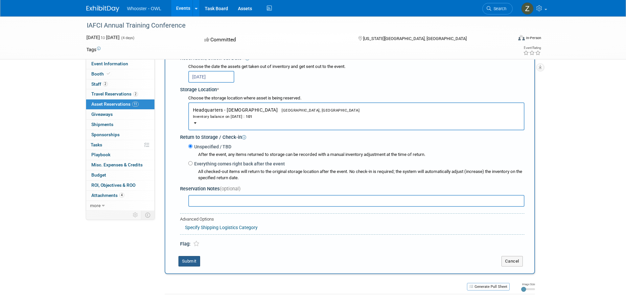
click at [193, 263] on button "Submit" at bounding box center [189, 261] width 22 height 11
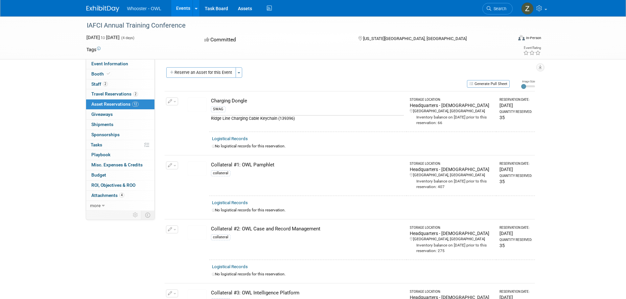
scroll to position [0, 0]
click at [190, 74] on button "Reserve an Asset for this Event" at bounding box center [201, 73] width 70 height 11
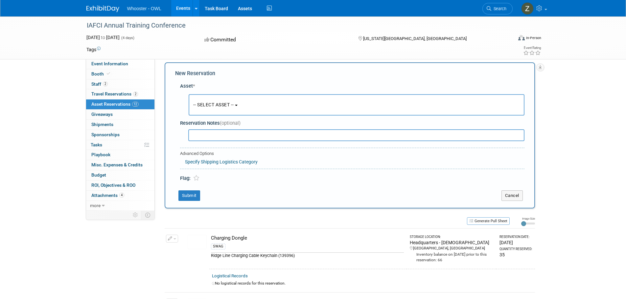
scroll to position [8, 0]
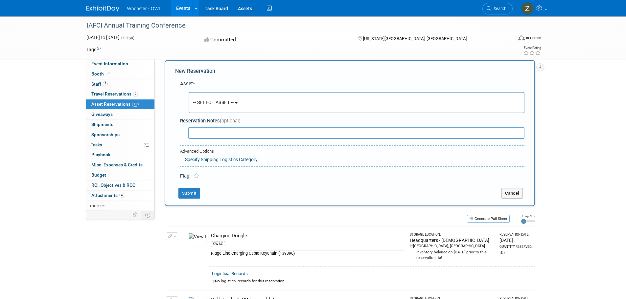
click at [219, 104] on span "-- SELECT ASSET --" at bounding box center [213, 102] width 41 height 5
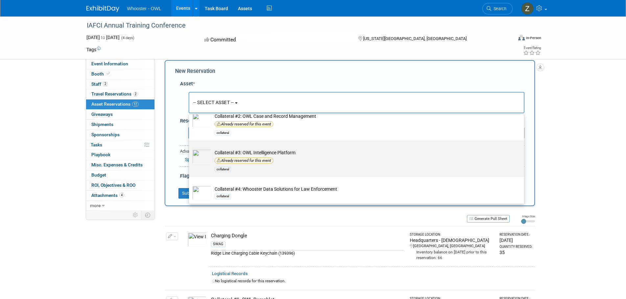
scroll to position [131, 0]
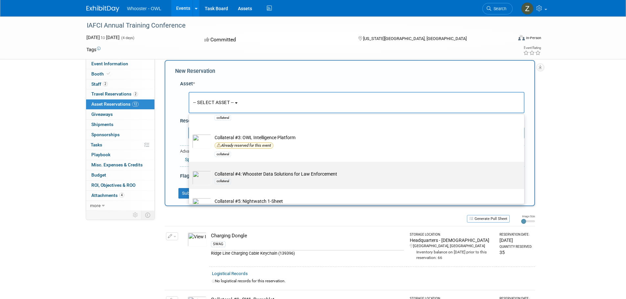
click at [237, 177] on td "Collateral #4: Whooster Data Solutions for Law Enforcement collateral" at bounding box center [361, 178] width 300 height 14
click at [190, 170] on input "Collateral #4: Whooster Data Solutions for Law Enforcement collateral" at bounding box center [188, 168] width 4 height 4
select select "10726644"
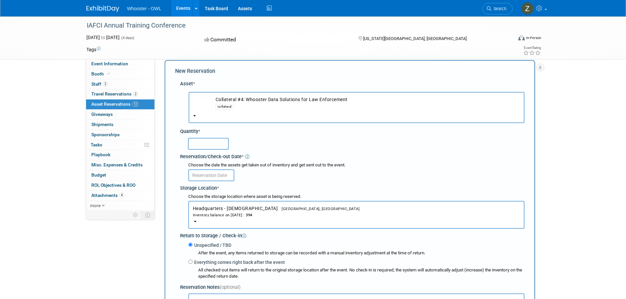
click at [211, 145] on input "text" at bounding box center [208, 144] width 41 height 12
type input "35"
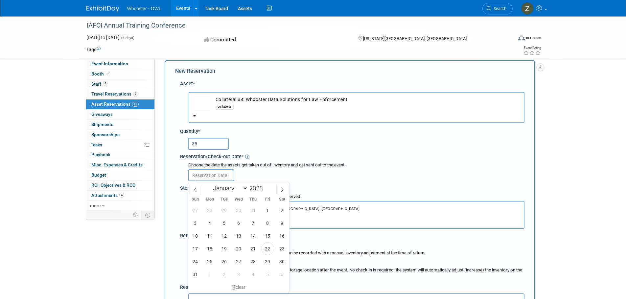
click at [209, 177] on input "text" at bounding box center [211, 175] width 46 height 12
click at [254, 248] on span "21" at bounding box center [253, 248] width 13 height 13
type input "Aug 21, 2025"
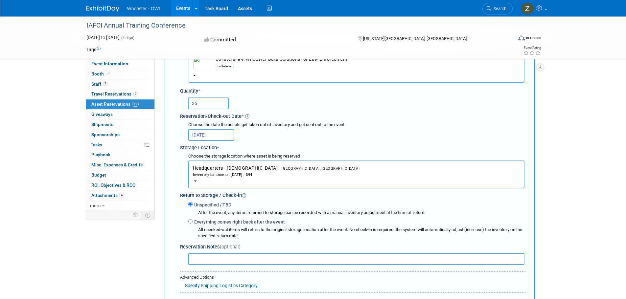
scroll to position [139, 0]
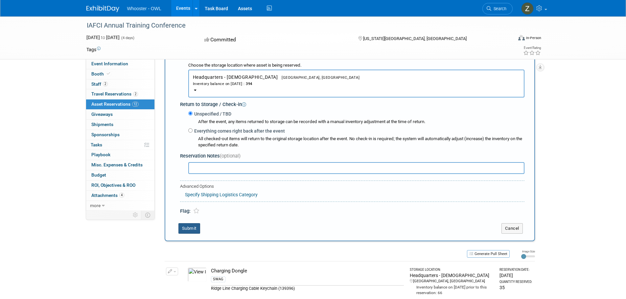
click at [187, 231] on button "Submit" at bounding box center [189, 228] width 22 height 11
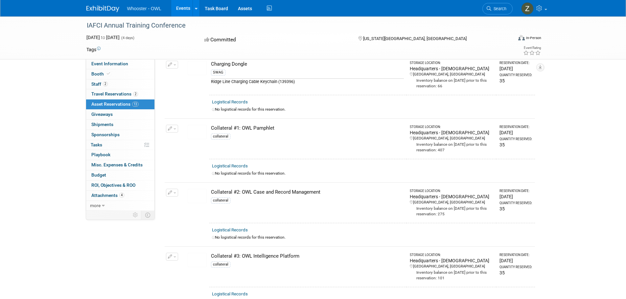
scroll to position [0, 0]
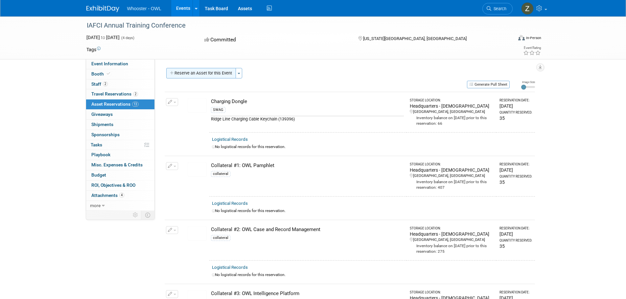
click at [190, 74] on button "Reserve an Asset for this Event" at bounding box center [201, 73] width 70 height 11
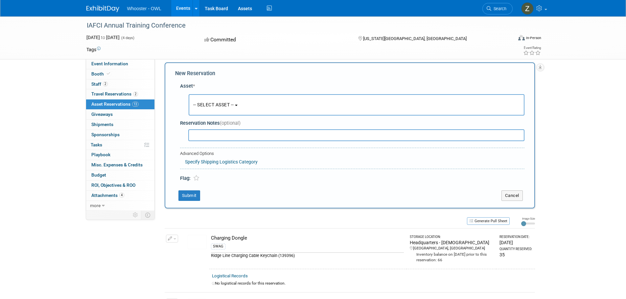
scroll to position [8, 0]
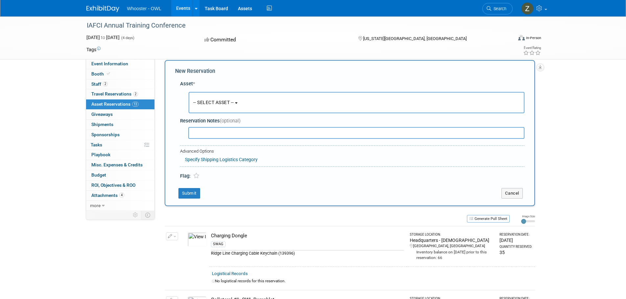
click at [229, 103] on span "-- SELECT ASSET --" at bounding box center [213, 102] width 41 height 5
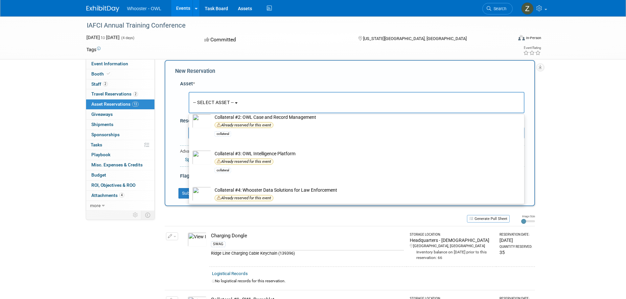
scroll to position [164, 0]
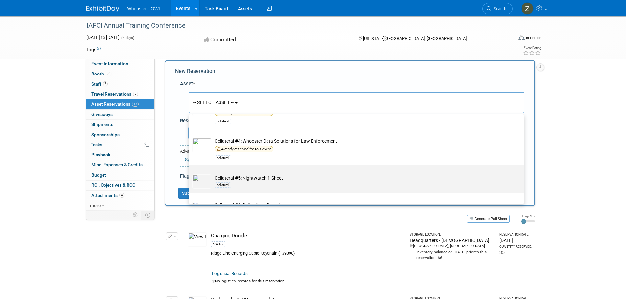
click at [247, 182] on td "Collateral #5: Nightwatch 1-Sheet collateral" at bounding box center [361, 181] width 300 height 14
click at [190, 173] on input "Collateral #5: Nightwatch 1-Sheet collateral" at bounding box center [188, 171] width 4 height 4
select select "10727304"
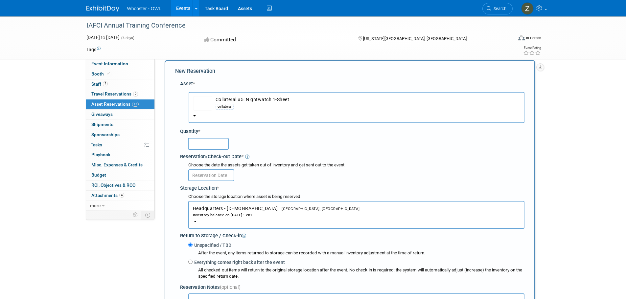
click at [213, 146] on input "text" at bounding box center [208, 144] width 41 height 12
type input "35"
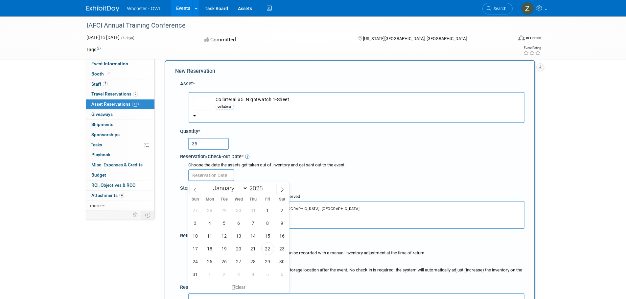
click at [225, 175] on input "text" at bounding box center [211, 175] width 46 height 12
click at [251, 245] on span "21" at bounding box center [253, 248] width 13 height 13
type input "Aug 21, 2025"
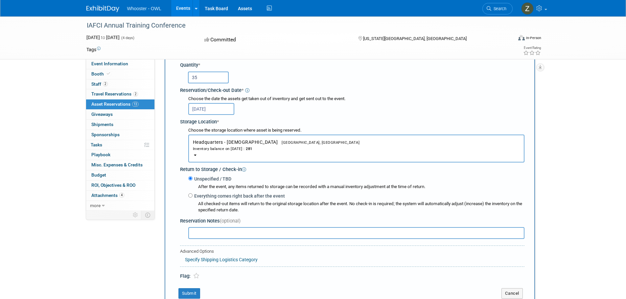
scroll to position [106, 0]
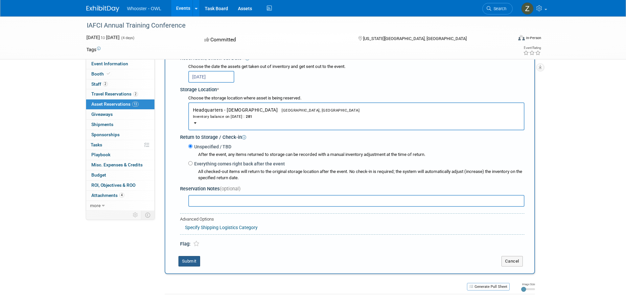
click at [194, 263] on button "Submit" at bounding box center [189, 261] width 22 height 11
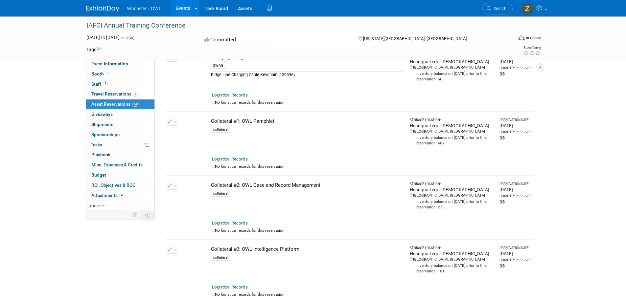
scroll to position [131, 0]
